Goal: Find specific page/section: Find specific page/section

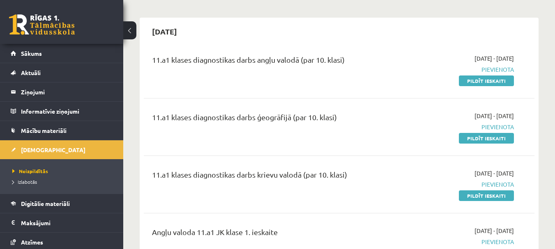
scroll to position [82, 0]
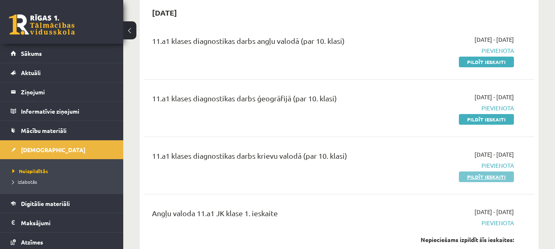
click at [489, 177] on link "Pildīt ieskaiti" at bounding box center [486, 177] width 55 height 11
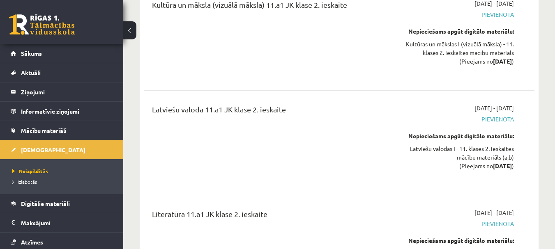
scroll to position [4149, 0]
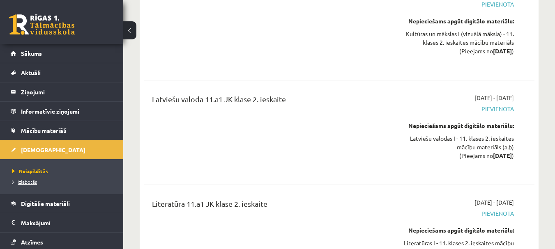
click at [35, 181] on span "Izlabotās" at bounding box center [24, 182] width 25 height 7
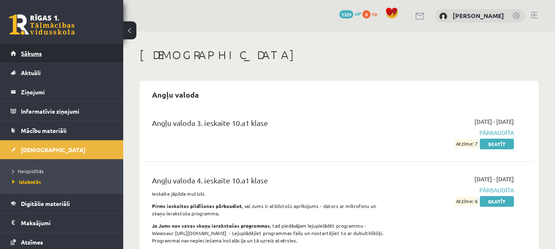
click at [33, 53] on span "Sākums" at bounding box center [31, 53] width 21 height 7
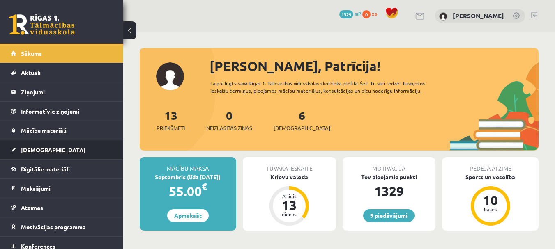
click at [27, 149] on span "[DEMOGRAPHIC_DATA]" at bounding box center [53, 149] width 64 height 7
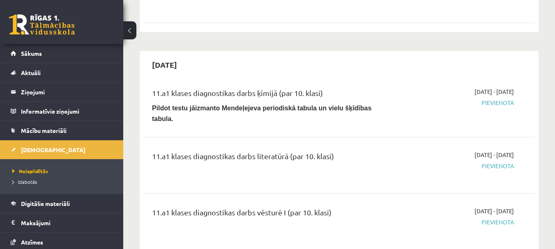
scroll to position [657, 0]
